Goal: Information Seeking & Learning: Learn about a topic

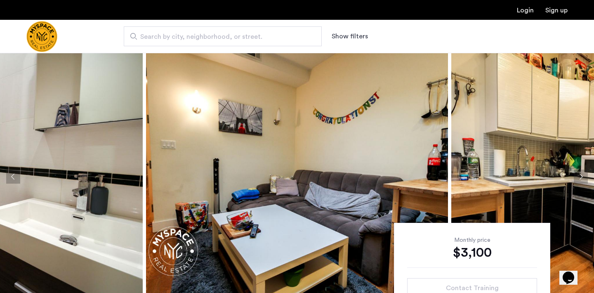
click at [583, 176] on button "Next apartment" at bounding box center [581, 177] width 14 height 14
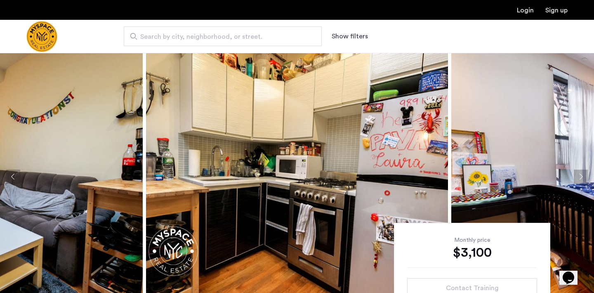
click at [583, 176] on button "Next apartment" at bounding box center [581, 177] width 14 height 14
click at [580, 178] on button "Next apartment" at bounding box center [581, 177] width 14 height 14
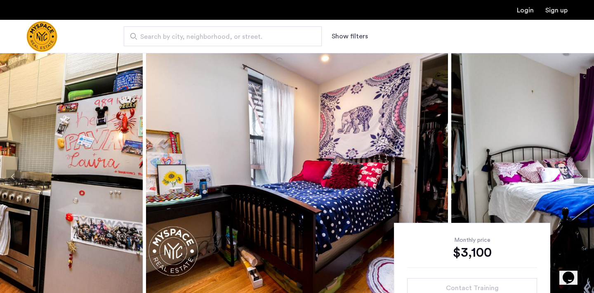
click at [580, 178] on button "Next apartment" at bounding box center [581, 177] width 14 height 14
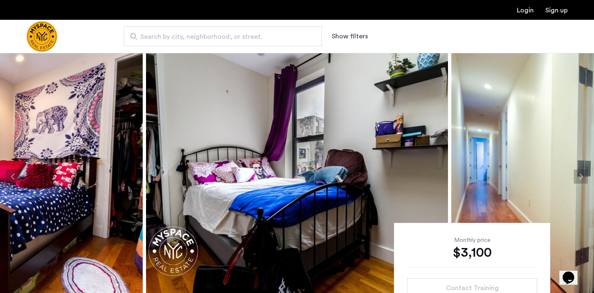
click at [580, 178] on button "Next apartment" at bounding box center [581, 177] width 14 height 14
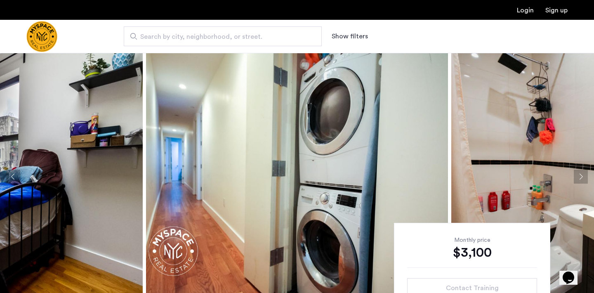
click at [580, 178] on button "Next apartment" at bounding box center [581, 177] width 14 height 14
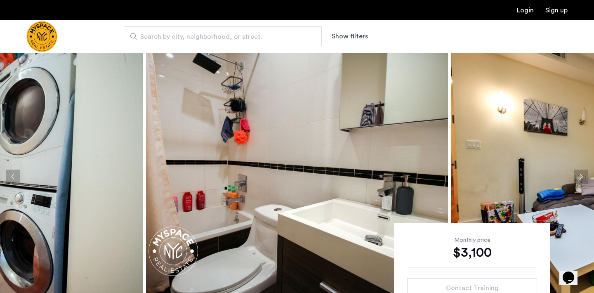
click at [580, 178] on button "Next apartment" at bounding box center [581, 177] width 14 height 14
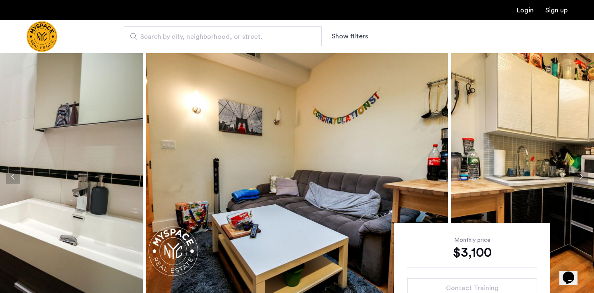
click at [580, 178] on button "Next apartment" at bounding box center [581, 177] width 14 height 14
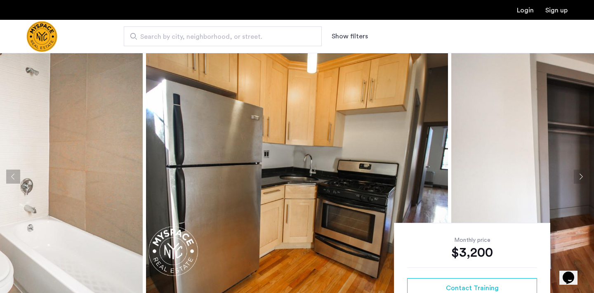
click at [581, 178] on button "Next apartment" at bounding box center [581, 177] width 14 height 14
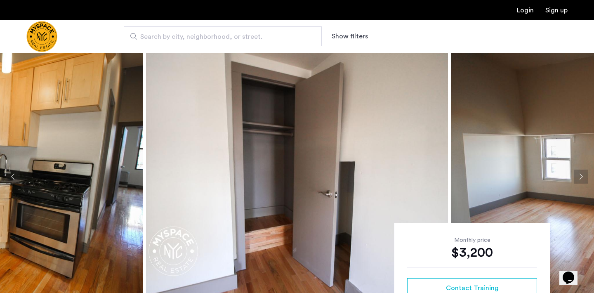
click at [581, 178] on button "Next apartment" at bounding box center [581, 177] width 14 height 14
click at [580, 178] on button "Next apartment" at bounding box center [581, 177] width 14 height 14
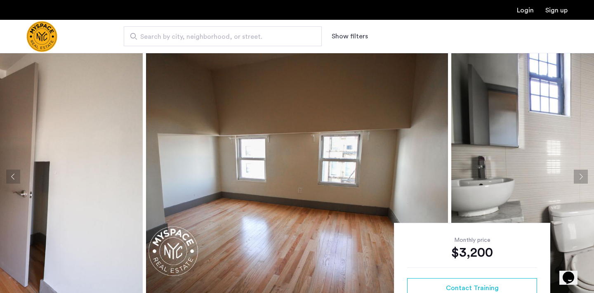
click at [580, 178] on button "Next apartment" at bounding box center [581, 177] width 14 height 14
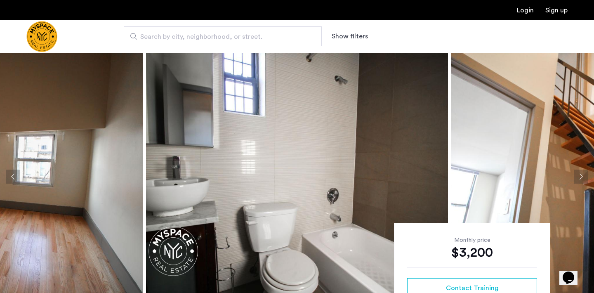
click at [580, 178] on button "Next apartment" at bounding box center [581, 177] width 14 height 14
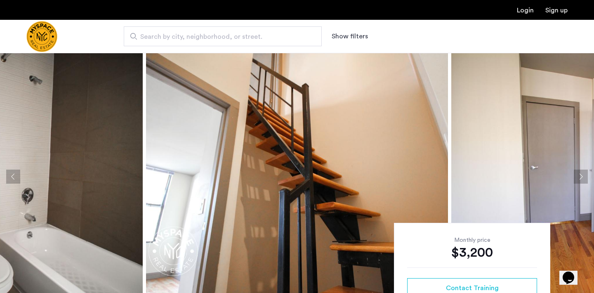
click at [580, 178] on button "Next apartment" at bounding box center [581, 177] width 14 height 14
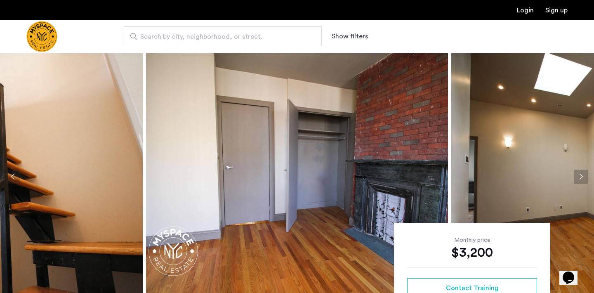
click at [580, 178] on button "Next apartment" at bounding box center [581, 177] width 14 height 14
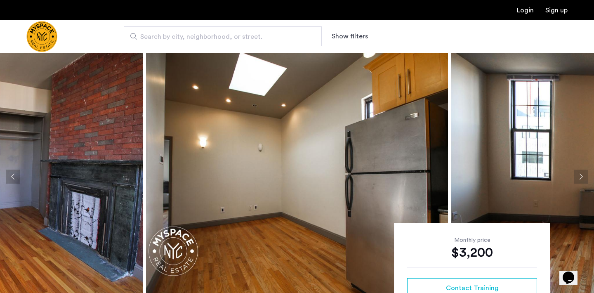
click at [580, 178] on button "Next apartment" at bounding box center [581, 177] width 14 height 14
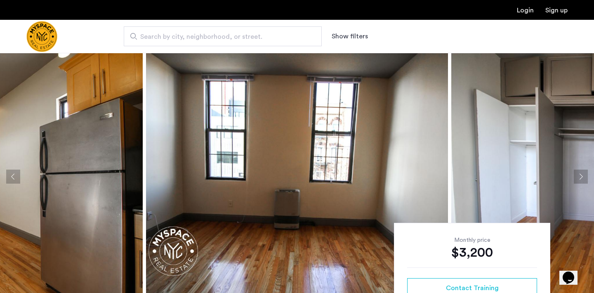
click at [580, 178] on button "Next apartment" at bounding box center [581, 177] width 14 height 14
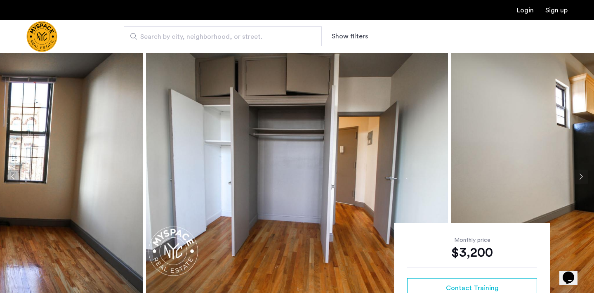
click at [580, 178] on button "Next apartment" at bounding box center [581, 177] width 14 height 14
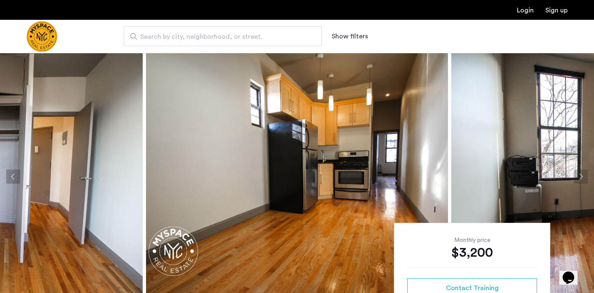
click at [580, 178] on button "Next apartment" at bounding box center [581, 177] width 14 height 14
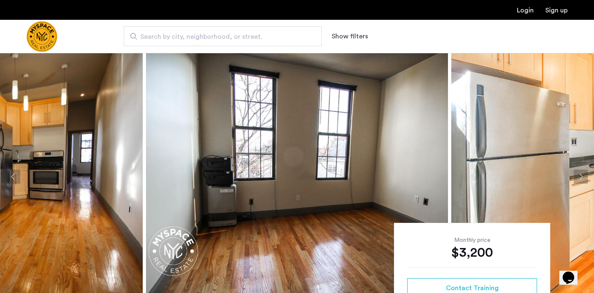
click at [580, 178] on button "Next apartment" at bounding box center [581, 177] width 14 height 14
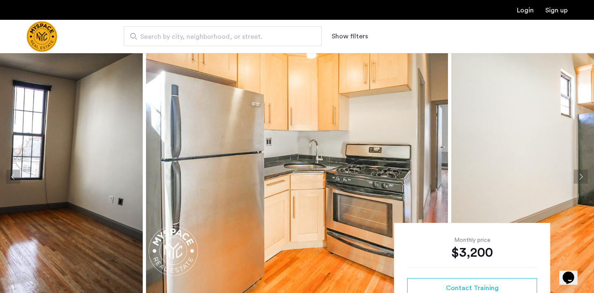
click at [580, 178] on button "Next apartment" at bounding box center [581, 177] width 14 height 14
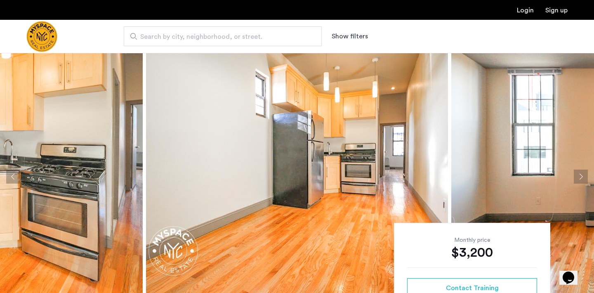
click at [584, 176] on button "Next apartment" at bounding box center [581, 177] width 14 height 14
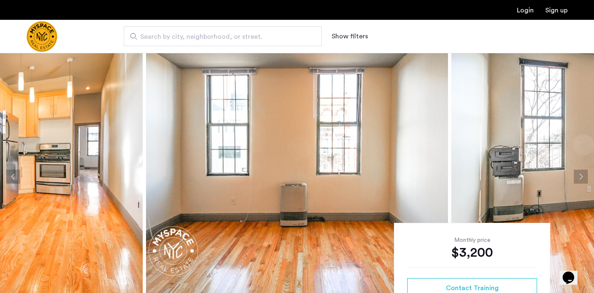
click at [584, 176] on button "Next apartment" at bounding box center [581, 177] width 14 height 14
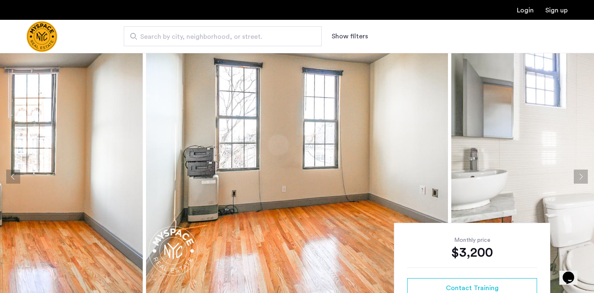
click at [583, 176] on button "Next apartment" at bounding box center [581, 177] width 14 height 14
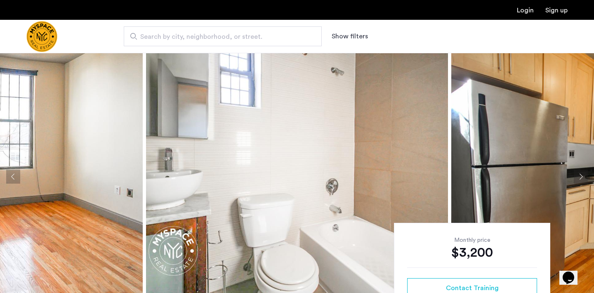
click at [583, 176] on button "Next apartment" at bounding box center [581, 177] width 14 height 14
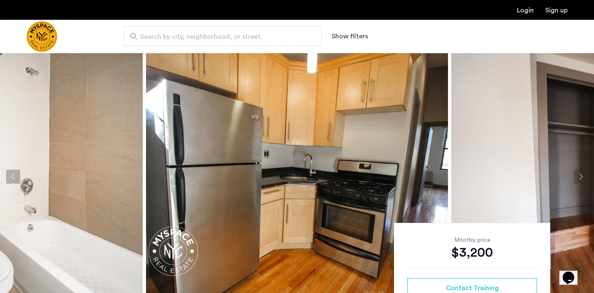
click at [583, 176] on button "Next apartment" at bounding box center [581, 177] width 14 height 14
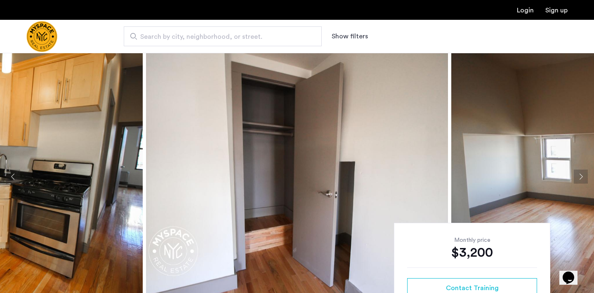
click at [583, 176] on button "Next apartment" at bounding box center [581, 177] width 14 height 14
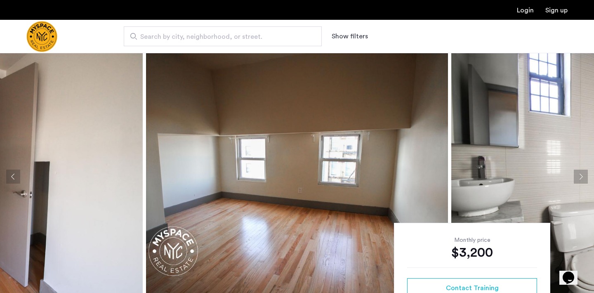
click at [583, 176] on button "Next apartment" at bounding box center [581, 177] width 14 height 14
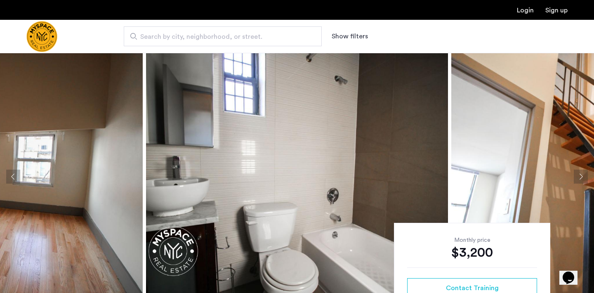
click at [583, 176] on button "Next apartment" at bounding box center [581, 177] width 14 height 14
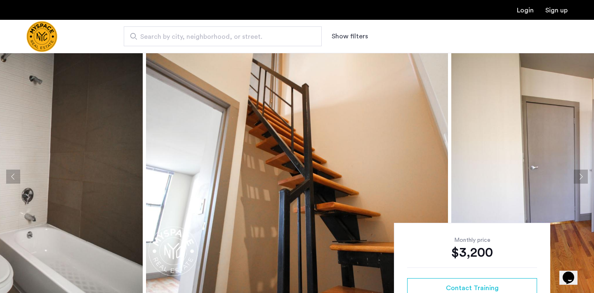
click at [583, 176] on button "Next apartment" at bounding box center [581, 177] width 14 height 14
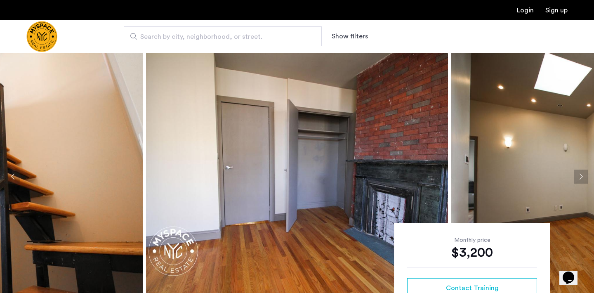
click at [583, 176] on button "Next apartment" at bounding box center [581, 177] width 14 height 14
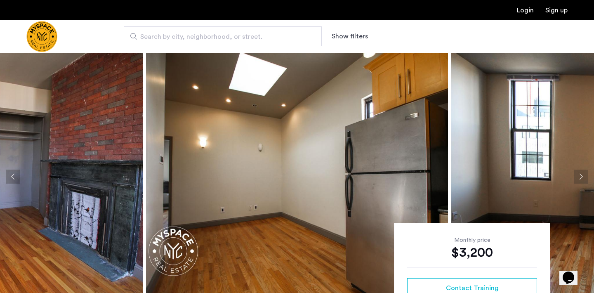
click at [583, 176] on button "Next apartment" at bounding box center [581, 177] width 14 height 14
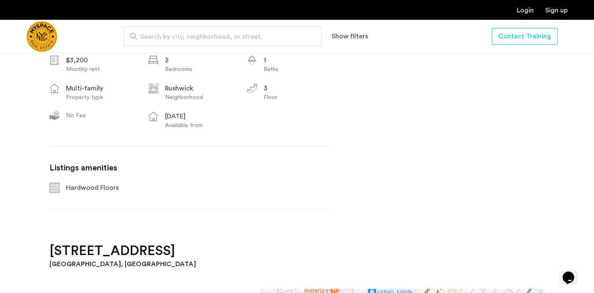
scroll to position [315, 0]
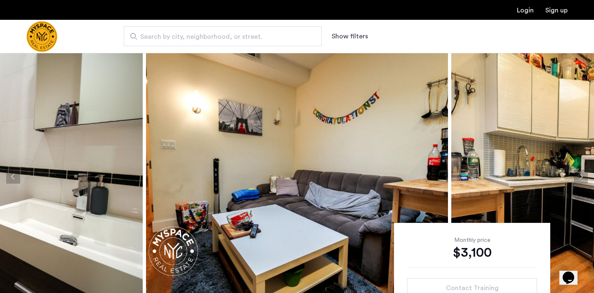
click at [583, 178] on button "Next apartment" at bounding box center [581, 177] width 14 height 14
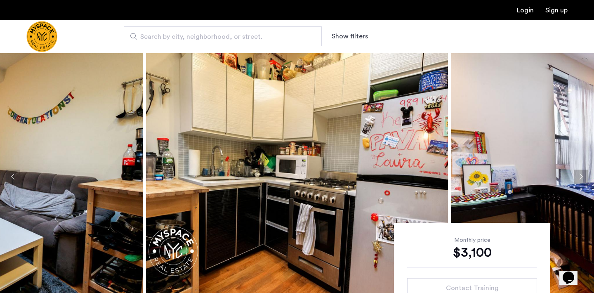
click at [583, 178] on button "Next apartment" at bounding box center [581, 177] width 14 height 14
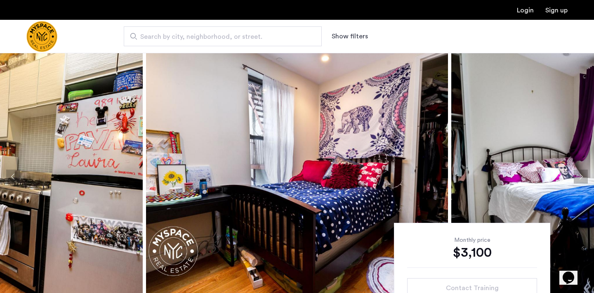
click at [583, 178] on button "Next apartment" at bounding box center [581, 177] width 14 height 14
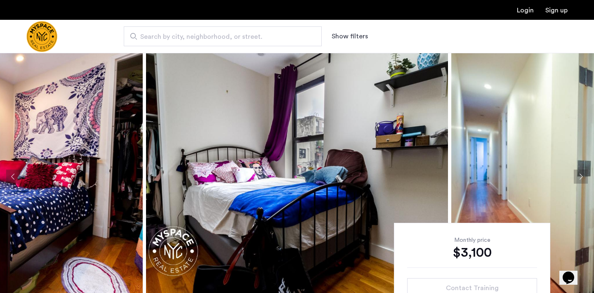
click at [583, 178] on button "Next apartment" at bounding box center [581, 177] width 14 height 14
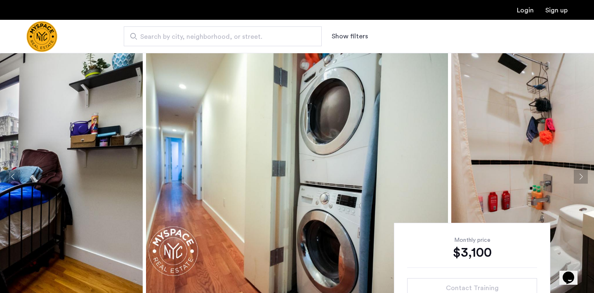
click at [583, 178] on button "Next apartment" at bounding box center [581, 177] width 14 height 14
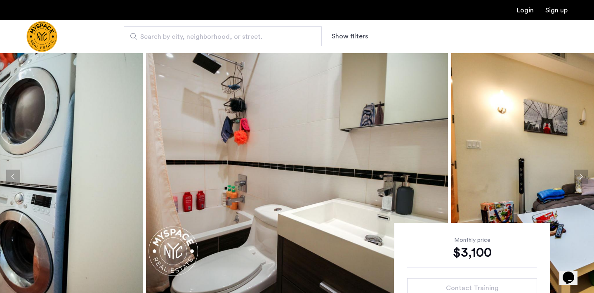
click at [583, 178] on button "Next apartment" at bounding box center [581, 177] width 14 height 14
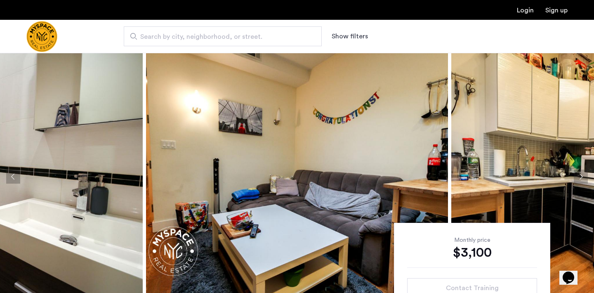
click at [583, 178] on button "Next apartment" at bounding box center [581, 177] width 14 height 14
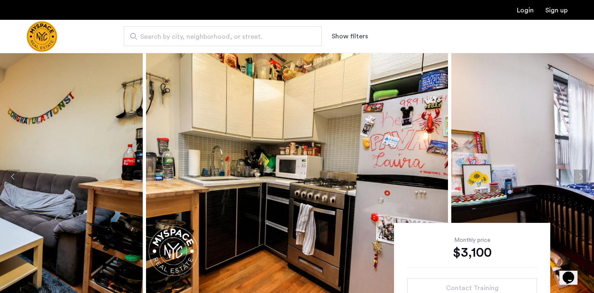
click at [584, 178] on button "Next apartment" at bounding box center [581, 177] width 14 height 14
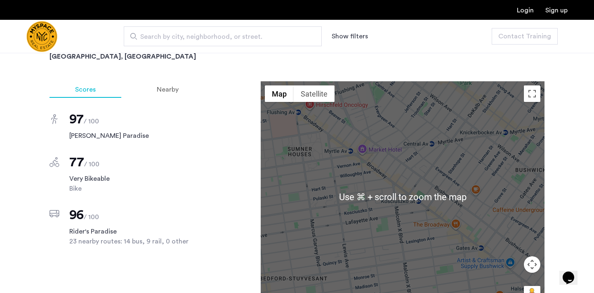
scroll to position [619, 0]
